Goal: Task Accomplishment & Management: Use online tool/utility

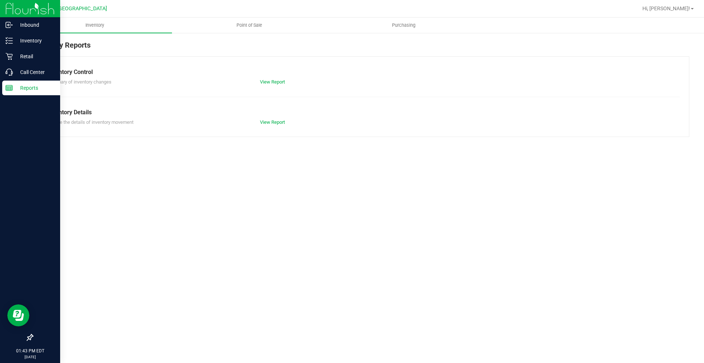
click at [15, 93] on div "Reports" at bounding box center [31, 88] width 58 height 15
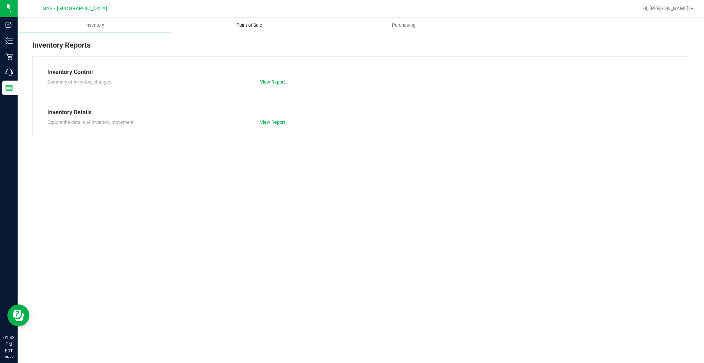
click at [252, 19] on uib-tab-heading "Point of Sale" at bounding box center [249, 25] width 154 height 15
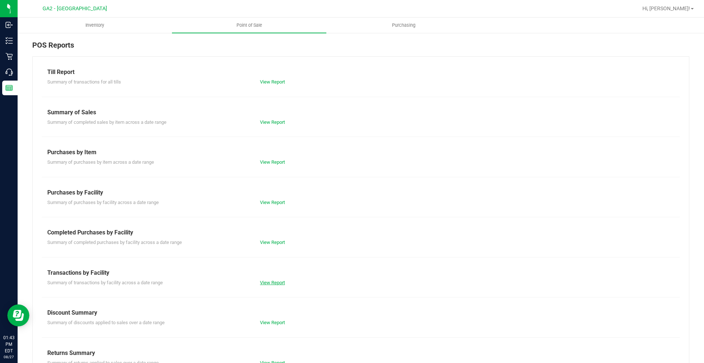
click at [271, 283] on link "View Report" at bounding box center [272, 283] width 25 height 6
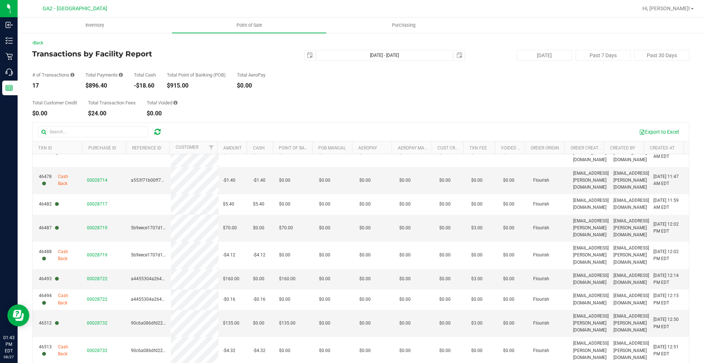
scroll to position [116, 0]
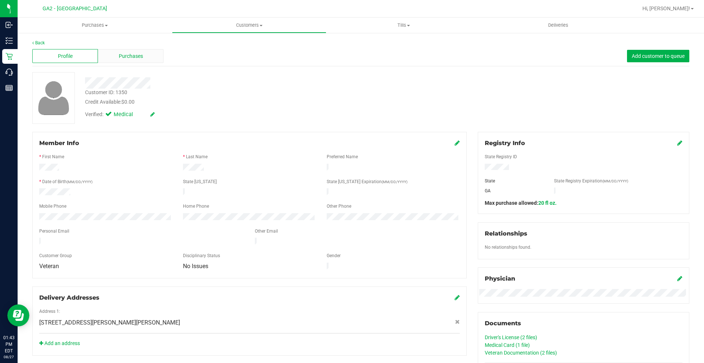
click at [122, 57] on span "Purchases" at bounding box center [131, 56] width 24 height 8
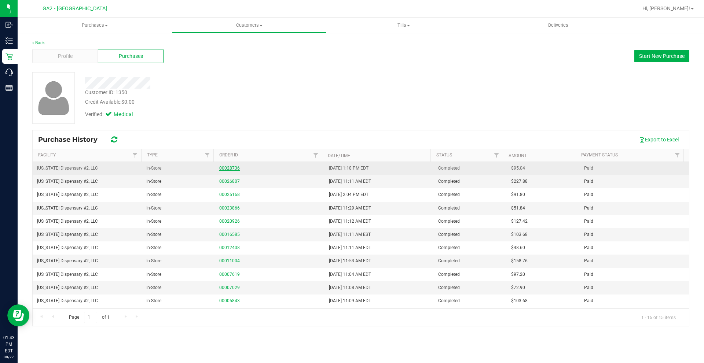
click at [222, 166] on link "00028736" at bounding box center [229, 168] width 21 height 5
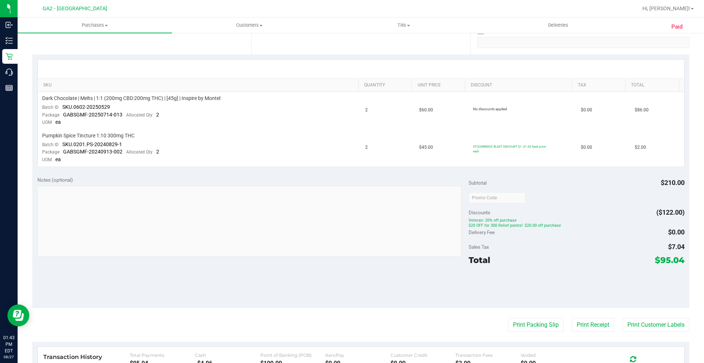
scroll to position [183, 0]
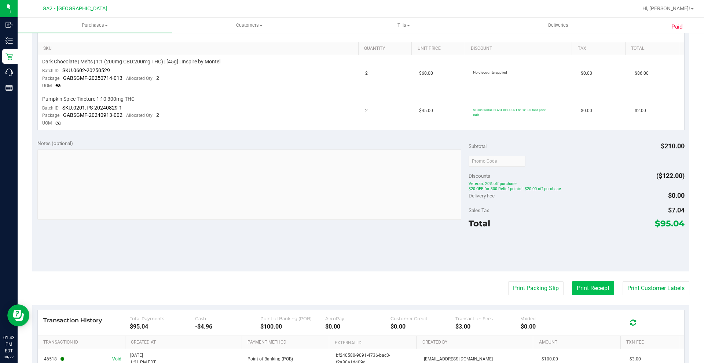
click at [582, 288] on button "Print Receipt" at bounding box center [593, 289] width 42 height 14
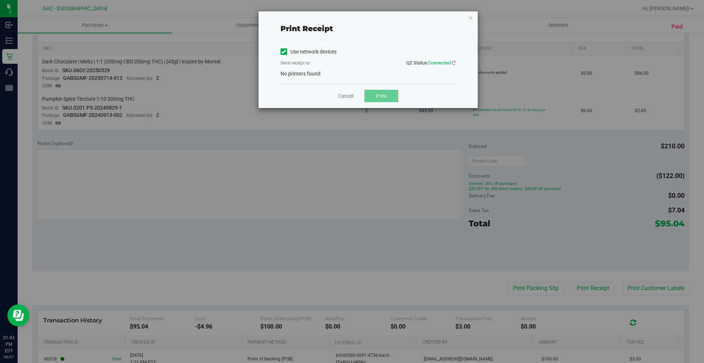
click at [283, 52] on icon at bounding box center [283, 52] width 5 height 0
click at [0, 0] on input "Use network devices" at bounding box center [0, 0] width 0 height 0
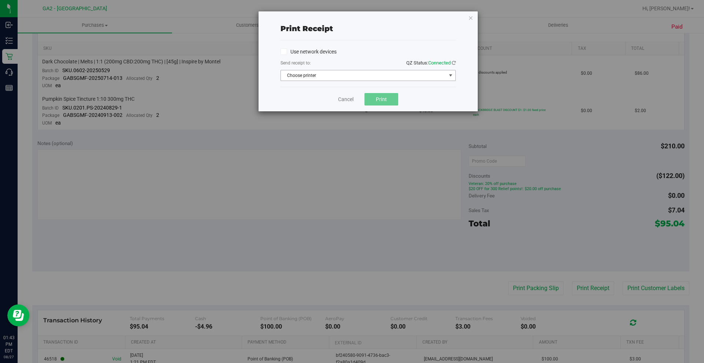
click at [296, 73] on span "Choose printer" at bounding box center [363, 75] width 165 height 10
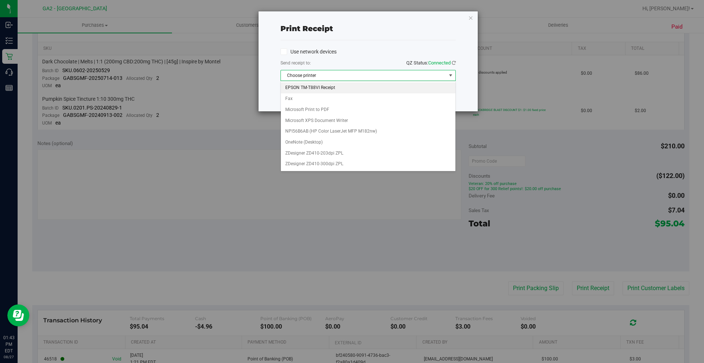
click at [300, 92] on li "EPSON TM-T88VI Receipt" at bounding box center [368, 88] width 175 height 11
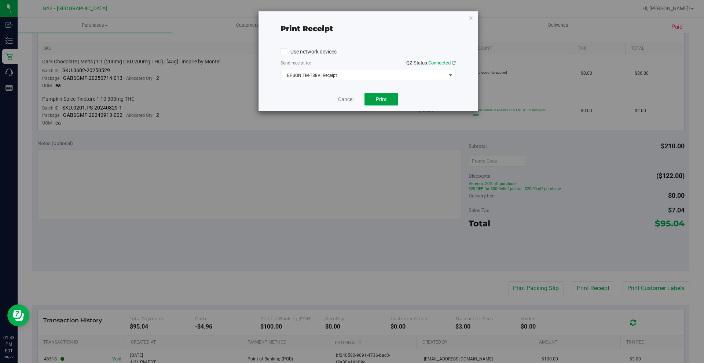
click at [379, 95] on button "Print" at bounding box center [382, 99] width 34 height 12
